Goal: Navigation & Orientation: Go to known website

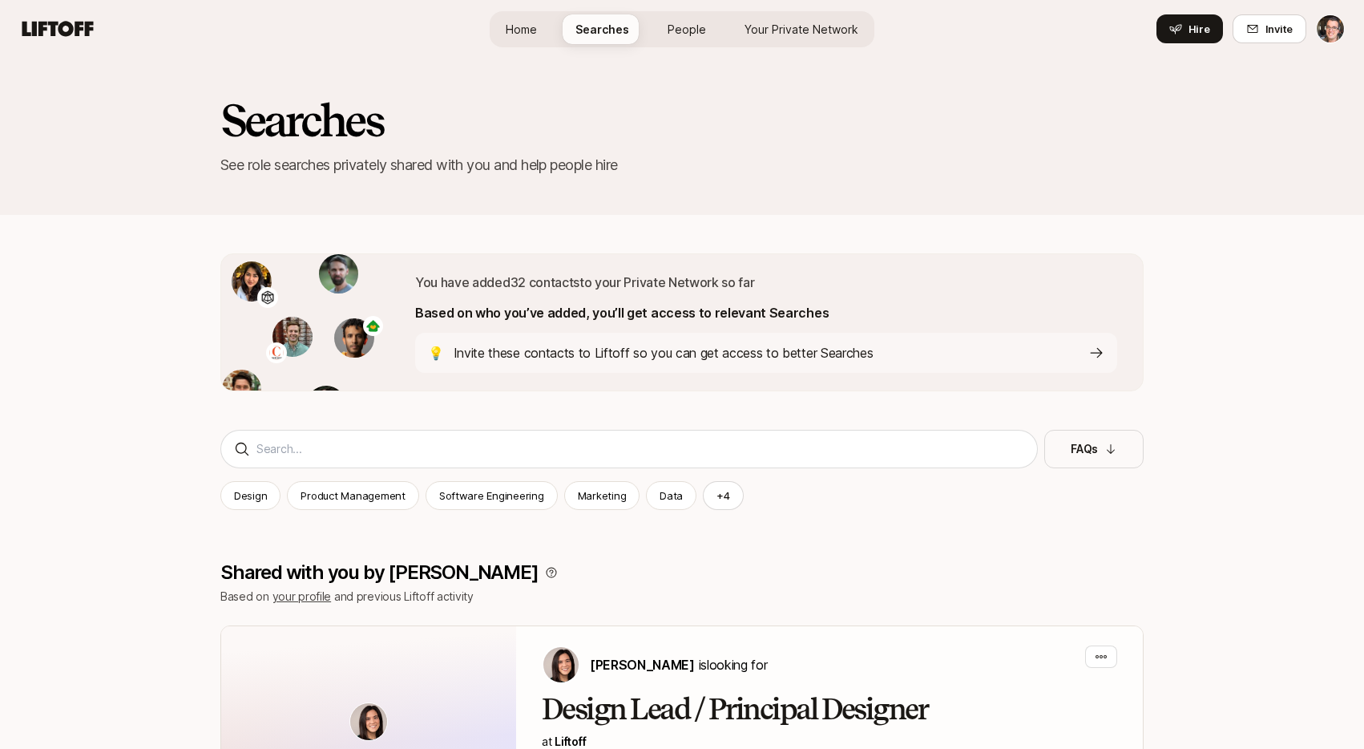
click at [536, 28] on span "Home" at bounding box center [521, 29] width 31 height 17
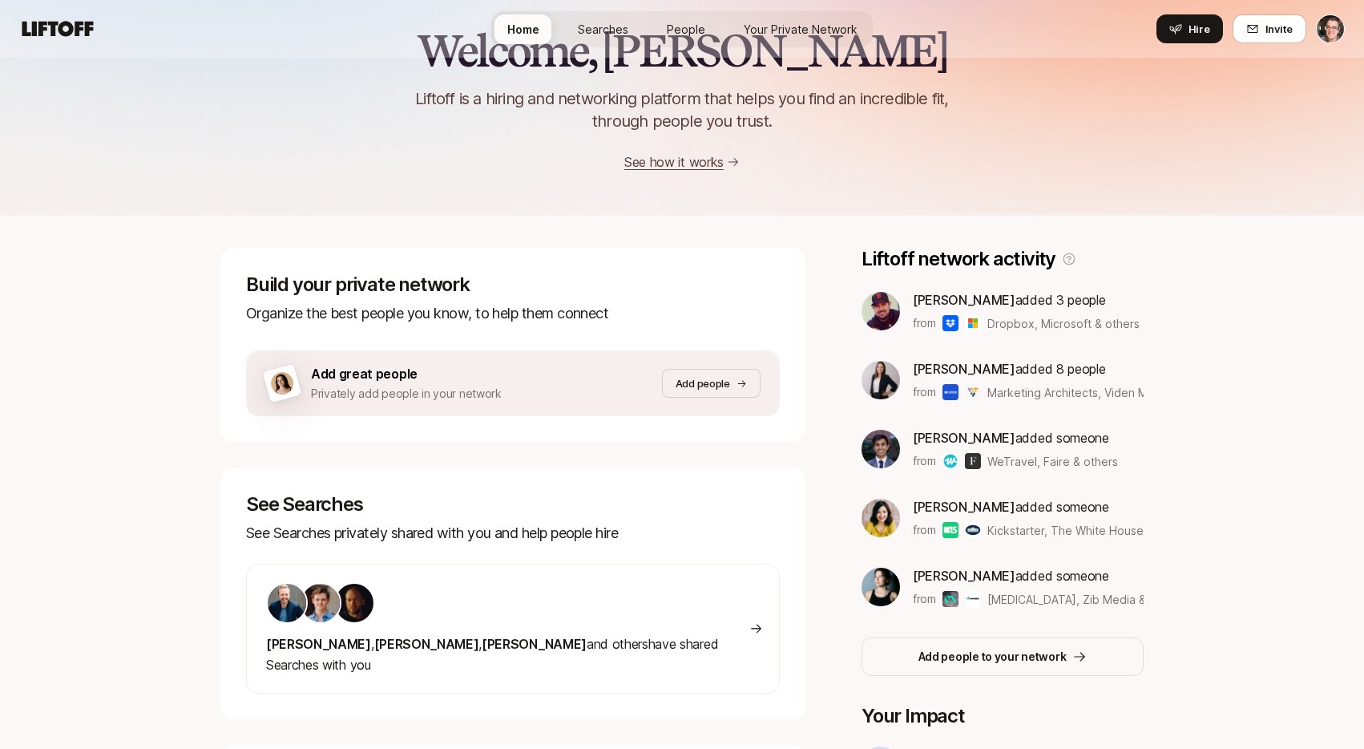
scroll to position [106, 0]
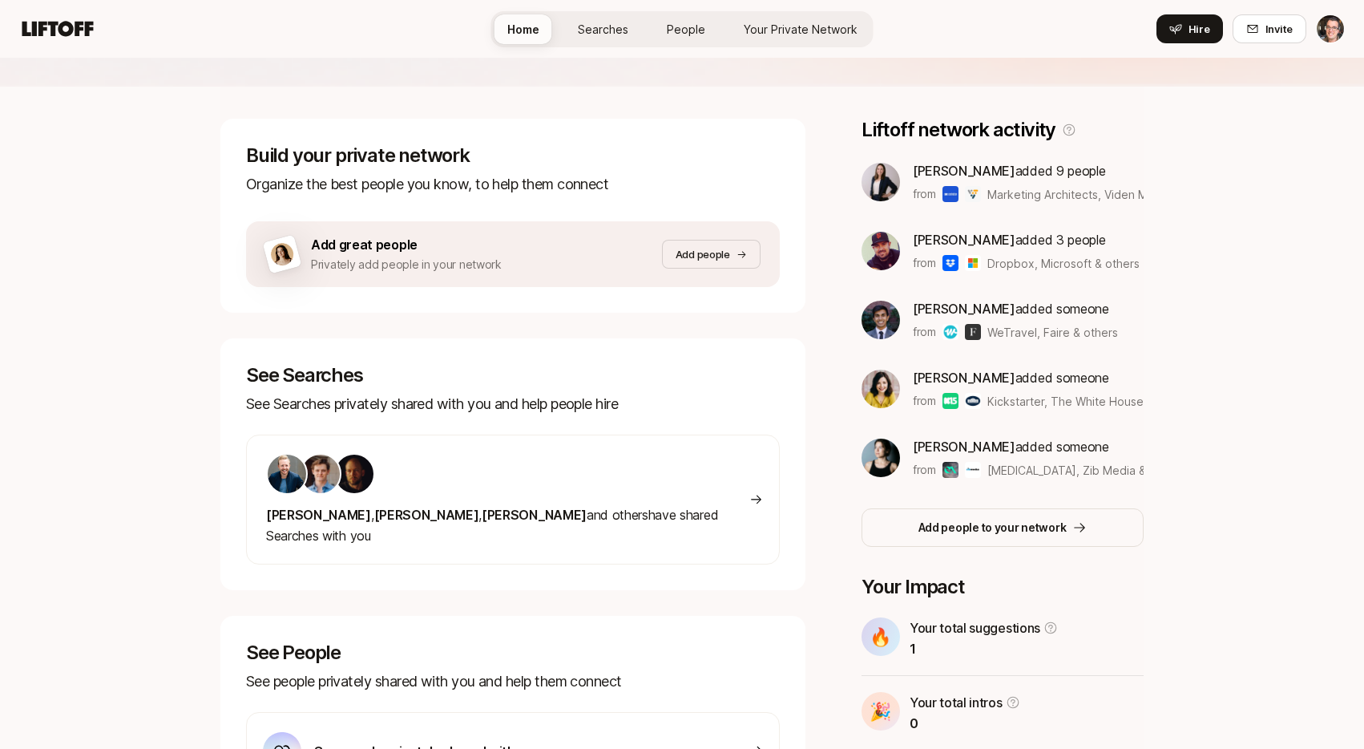
scroll to position [190, 0]
